Goal: Complete application form

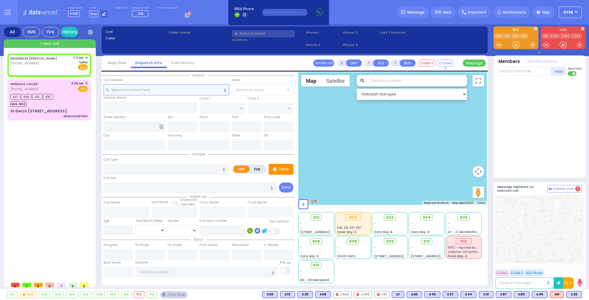
select select
radio input "true"
select select
type input "07:11"
select select "Hatzalah Garages"
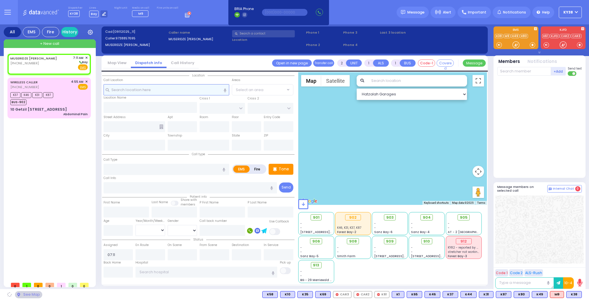
select select
radio input "true"
select select
select select "Hatzalah Garages"
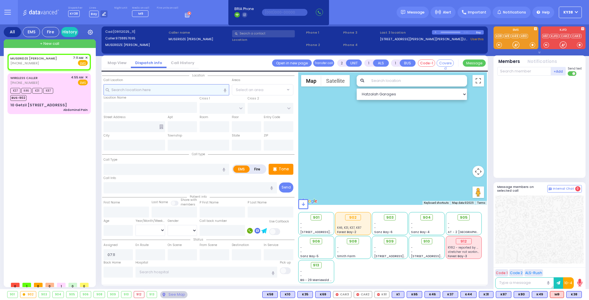
select select
radio input "true"
select select
select select "Hatzalah Garages"
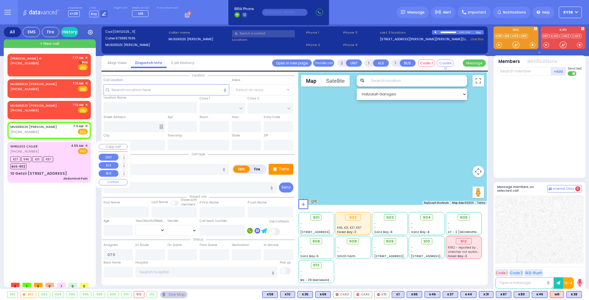
click at [72, 155] on div "K37 K46 K31 K87 BUS-902" at bounding box center [48, 162] width 77 height 14
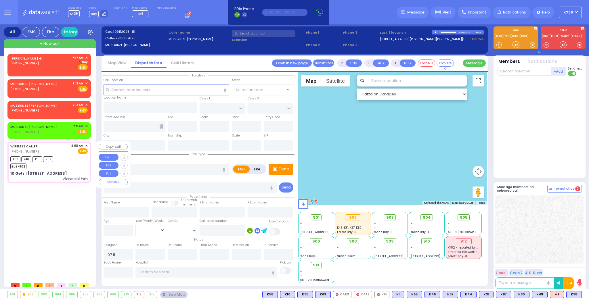
type input "1"
type input "0"
select select
type input "Abdominal Pain"
radio input "true"
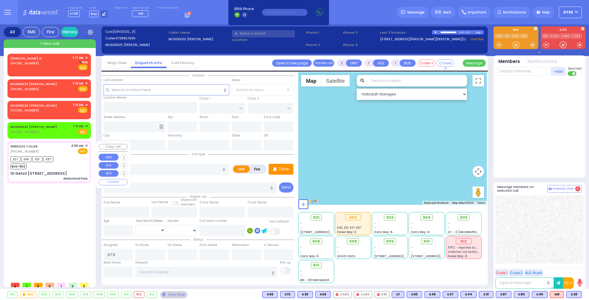
select select
type input "04:55"
type input "04:57"
type input "05:01"
select select "Hatzalah Garages"
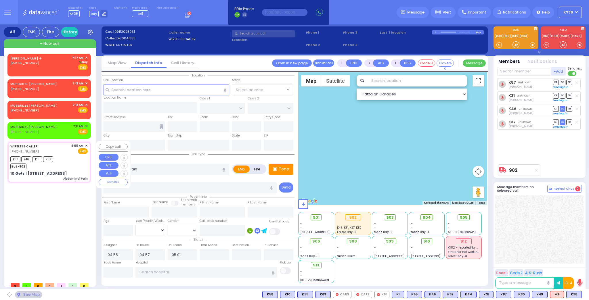
type input "KERESTIER COURT"
type input "[PERSON_NAME] DR"
type input "10 [PERSON_NAME][GEOGRAPHIC_DATA]"
type input "201"
type input "Monroe"
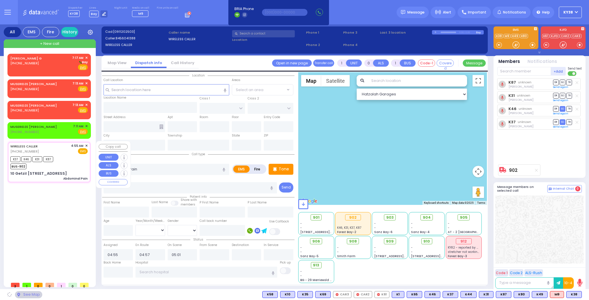
type input "[US_STATE]"
type input "10950"
select select "SECTION 4"
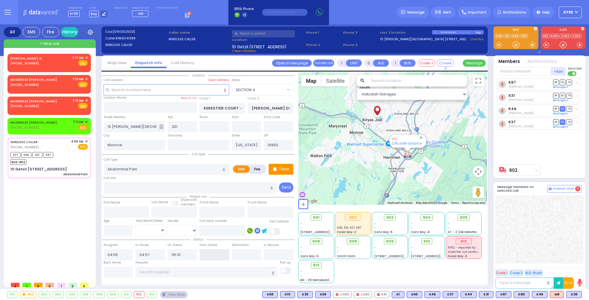
click at [222, 253] on input "text" at bounding box center [214, 254] width 30 height 11
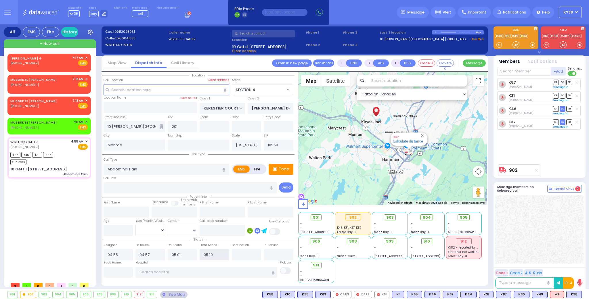
drag, startPoint x: 208, startPoint y: 253, endPoint x: 229, endPoint y: 253, distance: 20.1
click at [229, 253] on input "0520" at bounding box center [214, 254] width 30 height 11
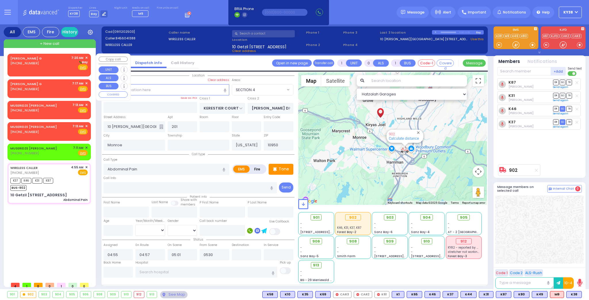
type input "05:30"
click at [85, 56] on span "✕" at bounding box center [86, 57] width 3 height 5
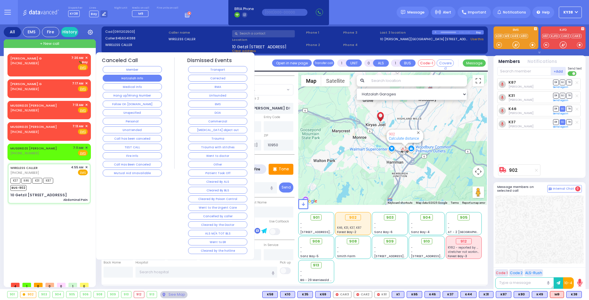
select select
radio input "true"
select select
select select "Hatzalah Garages"
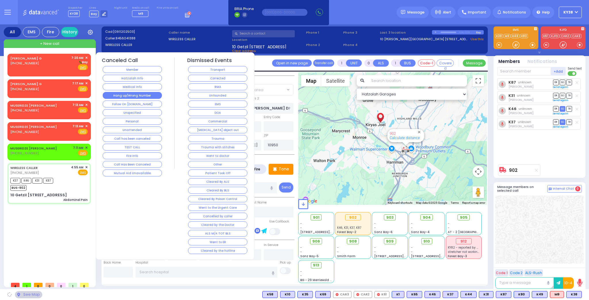
select select "SECTION 4"
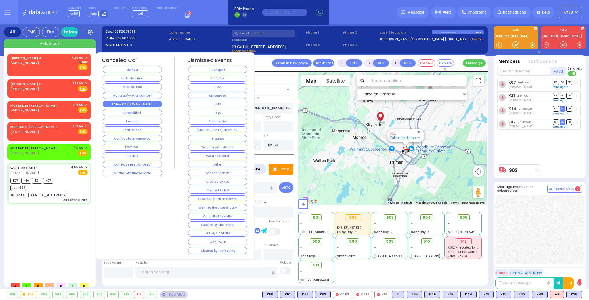
click at [131, 101] on button "Follow On [DOMAIN_NAME]" at bounding box center [132, 104] width 59 height 7
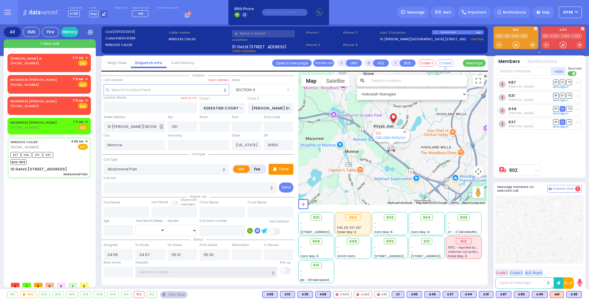
click at [166, 273] on input "text" at bounding box center [206, 272] width 142 height 11
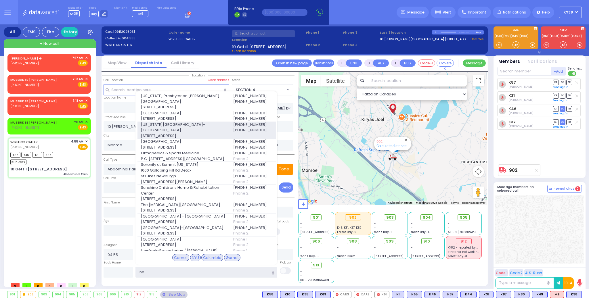
type input "ne"
click at [184, 128] on span "[US_STATE][GEOGRAPHIC_DATA]- [GEOGRAPHIC_DATA]" at bounding box center [183, 127] width 85 height 11
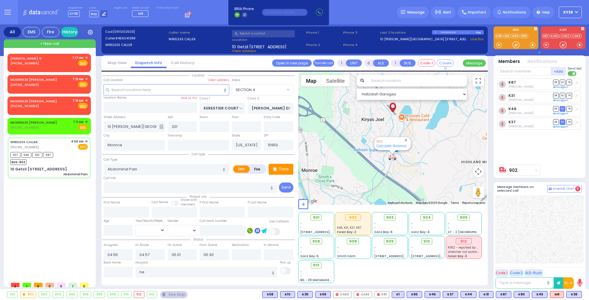
select select
radio input "true"
select select
type input "[US_STATE][GEOGRAPHIC_DATA]- [GEOGRAPHIC_DATA]"
select select "Hatzalah Garages"
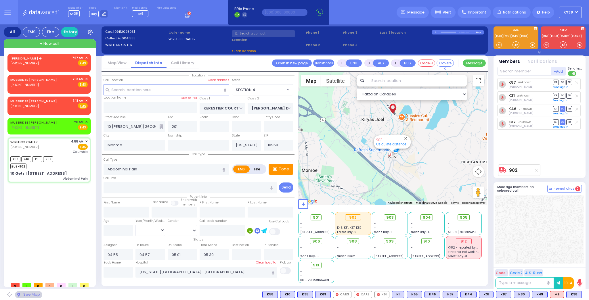
select select "SECTION 4"
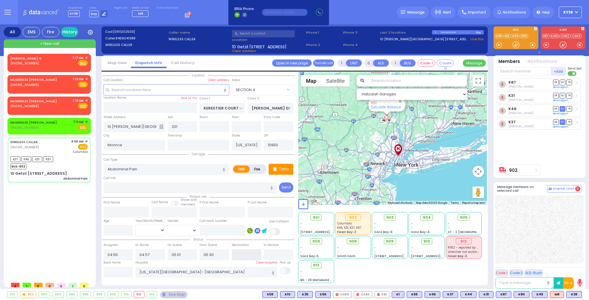
click at [250, 255] on input "text" at bounding box center [247, 254] width 30 height 11
type input "06:15"
click at [272, 256] on input "text" at bounding box center [279, 254] width 30 height 11
select select
radio input "true"
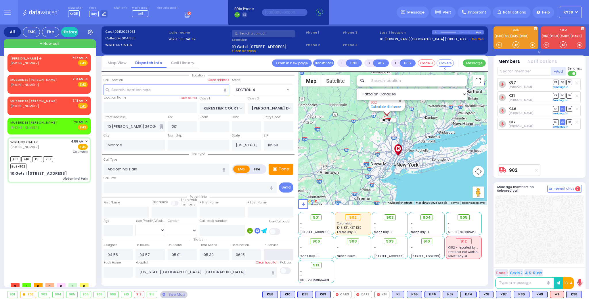
select select
select select "Hatzalah Garages"
select select "SECTION 4"
type input "06:35"
click at [116, 271] on input "text" at bounding box center [118, 272] width 30 height 11
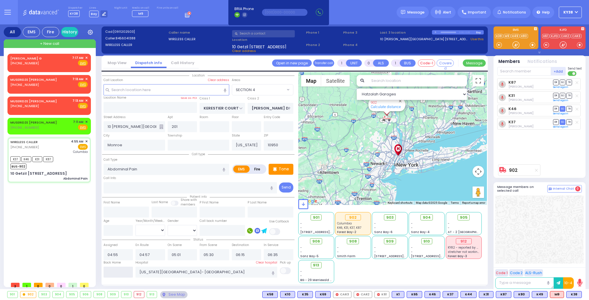
click at [116, 271] on input "text" at bounding box center [118, 272] width 30 height 11
type input "07:26"
select select
radio input "true"
select select
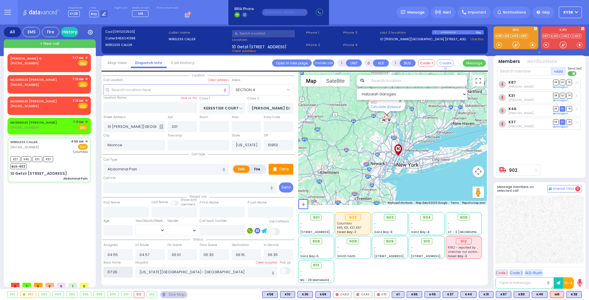
select select "Hatzalah Garages"
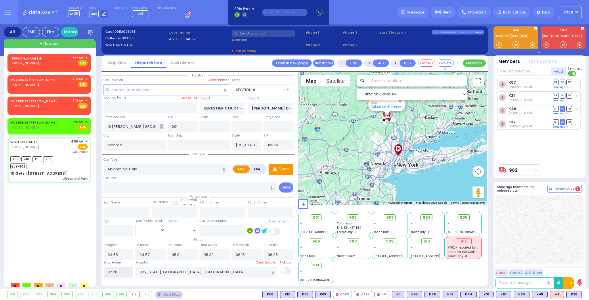
select select
radio input "true"
select select
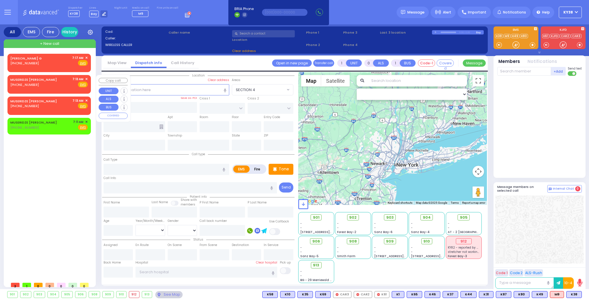
click at [86, 78] on span "✕" at bounding box center [86, 79] width 3 height 5
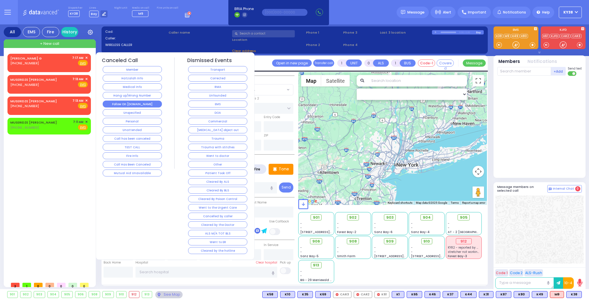
click at [148, 103] on button "Follow On [DOMAIN_NAME]" at bounding box center [132, 104] width 59 height 7
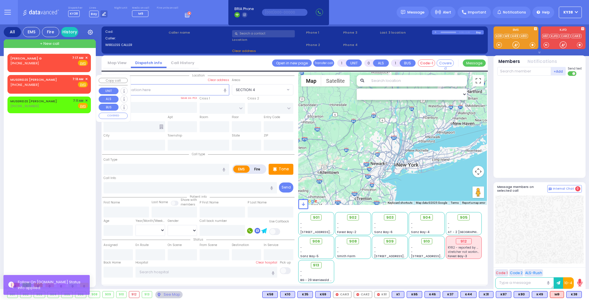
click at [86, 77] on span "✕" at bounding box center [86, 79] width 3 height 5
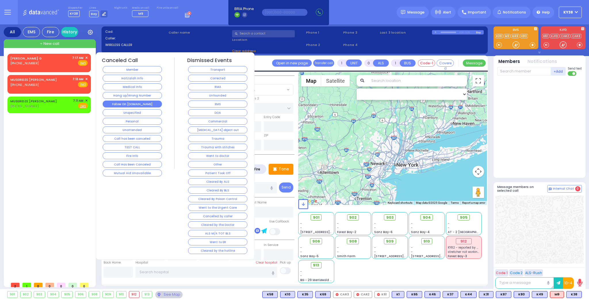
click at [138, 101] on button "Follow On [DOMAIN_NAME]" at bounding box center [132, 104] width 59 height 7
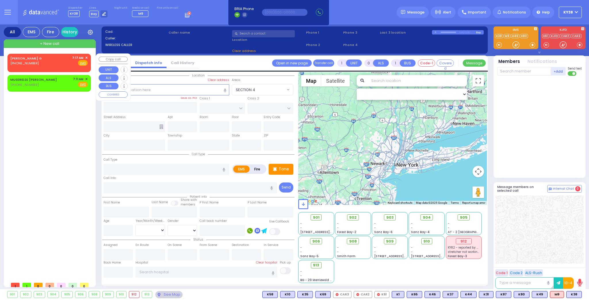
click at [64, 60] on div "[PERSON_NAME] G [PHONE_NUMBER] 7:17 AM ✕ Fire EMS" at bounding box center [48, 60] width 77 height 11
type input "2"
type input "1"
select select
radio input "true"
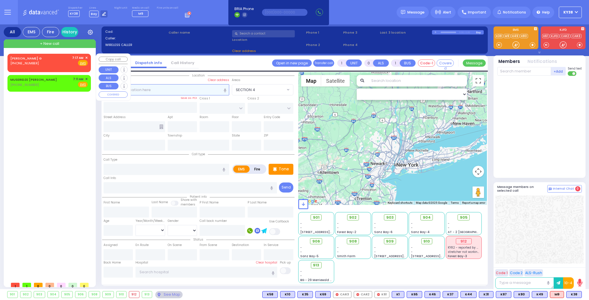
select select
type input "07:17"
select select "Hatzalah Garages"
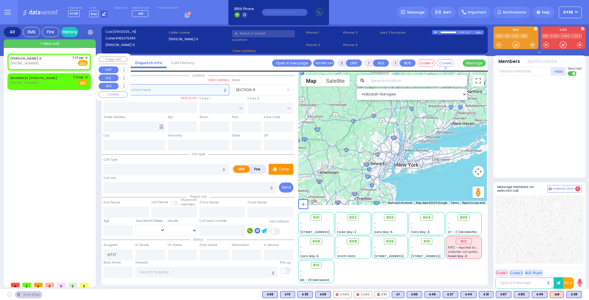
select select
radio input "true"
select select
select select "Hatzalah Garages"
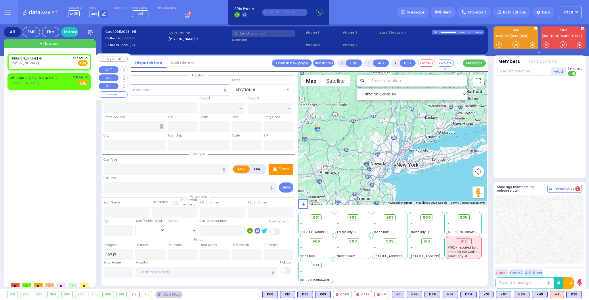
click at [87, 56] on span "✕" at bounding box center [86, 57] width 3 height 5
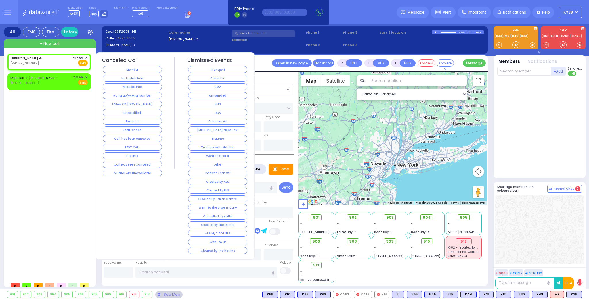
click at [144, 94] on button "Hang up/Wrong Number" at bounding box center [132, 95] width 59 height 7
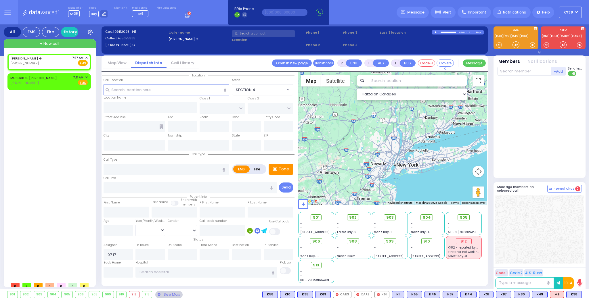
select select
radio input "true"
select select
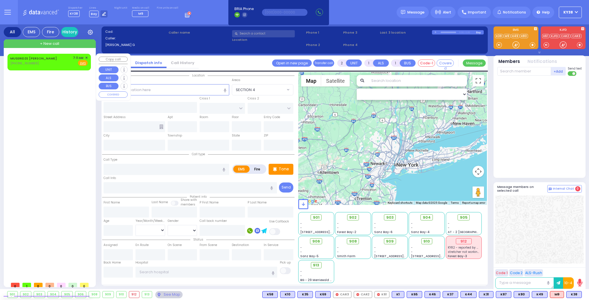
click at [85, 55] on span "✕" at bounding box center [86, 57] width 3 height 5
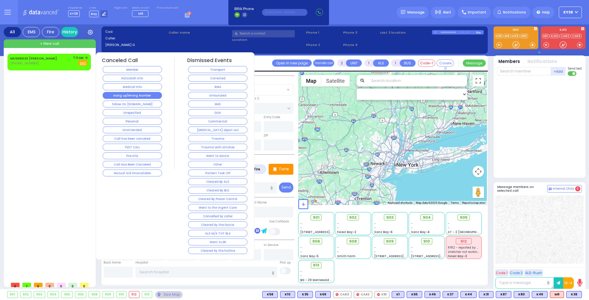
click at [140, 94] on button "Hang up/Wrong Number" at bounding box center [132, 95] width 59 height 7
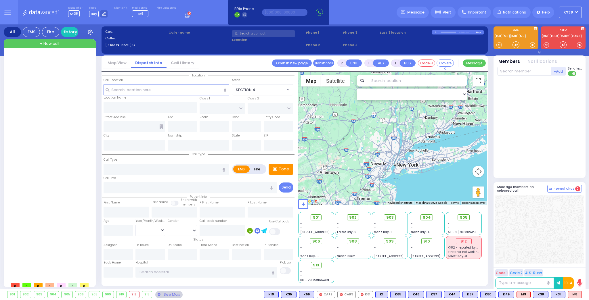
drag, startPoint x: 92, startPoint y: 85, endPoint x: 95, endPoint y: 99, distance: 14.3
select select
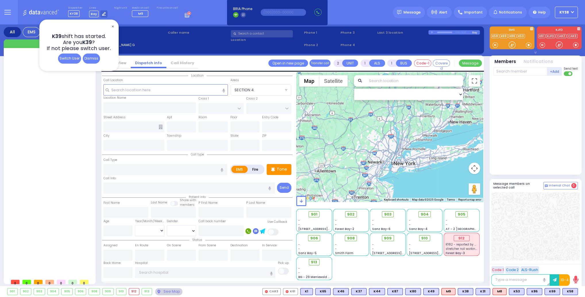
click at [573, 13] on button "KY38" at bounding box center [566, 12] width 23 height 11
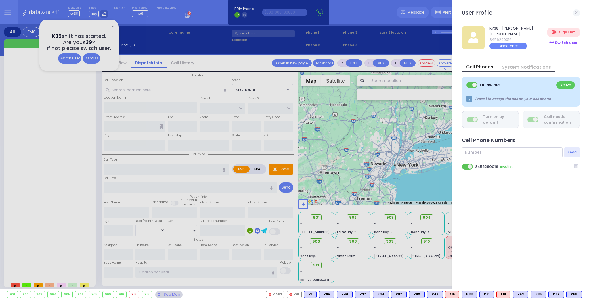
click at [565, 43] on div "Switch user" at bounding box center [563, 42] width 32 height 9
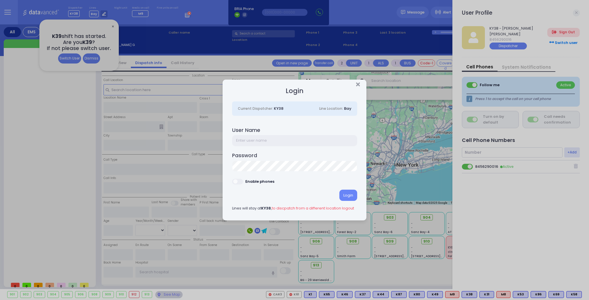
click at [275, 140] on input "text" at bounding box center [294, 140] width 125 height 11
type input "ky39"
